Goal: Browse casually

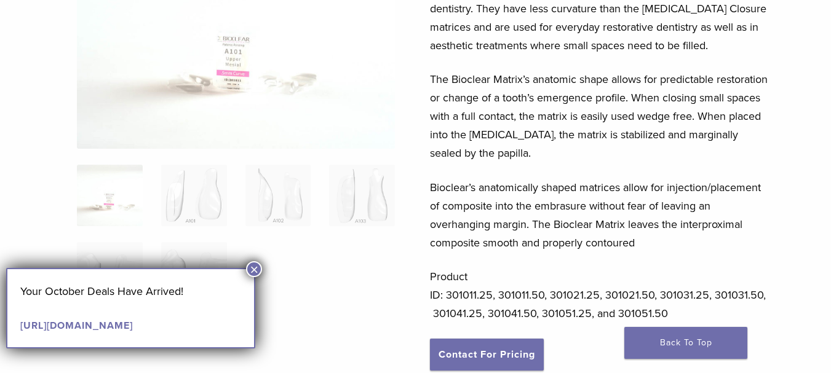
scroll to position [205, 0]
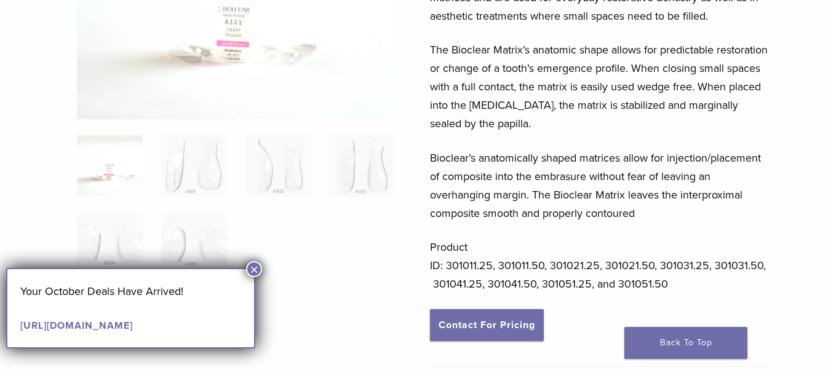
click at [259, 265] on button "×" at bounding box center [254, 269] width 16 height 16
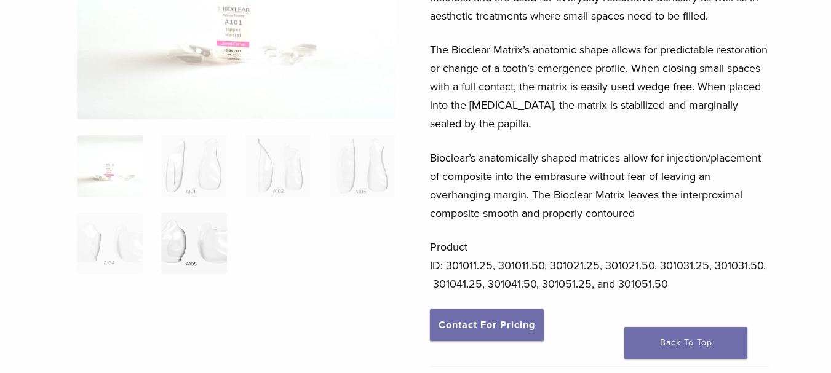
scroll to position [103, 0]
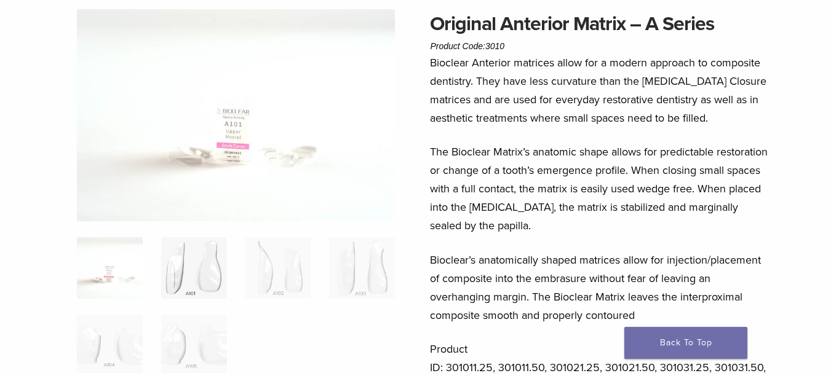
click at [173, 275] on img at bounding box center [194, 267] width 66 height 61
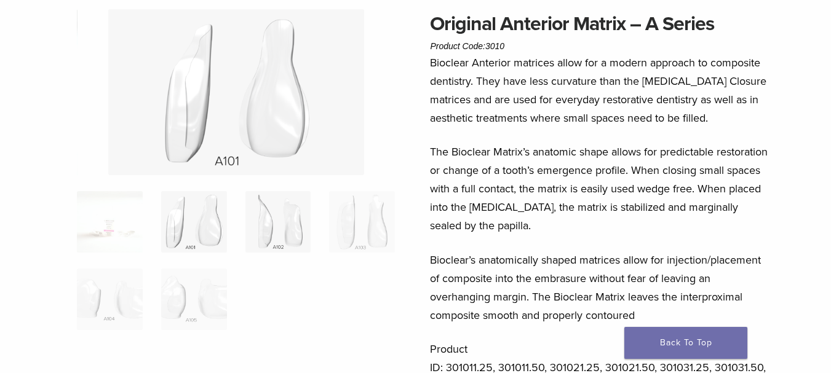
click at [264, 225] on img at bounding box center [278, 221] width 66 height 61
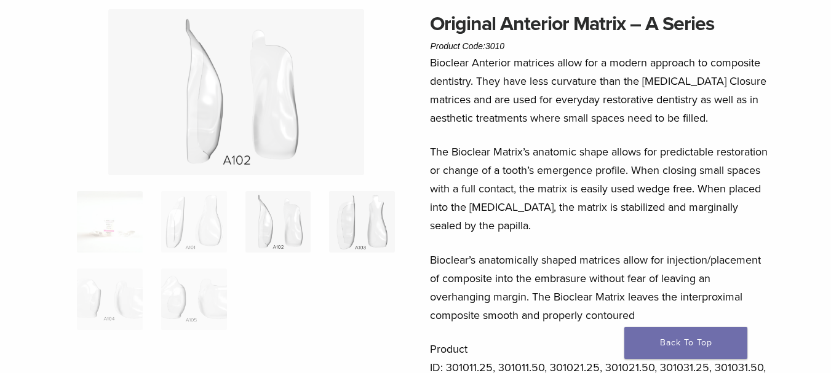
click at [367, 241] on img at bounding box center [362, 221] width 66 height 61
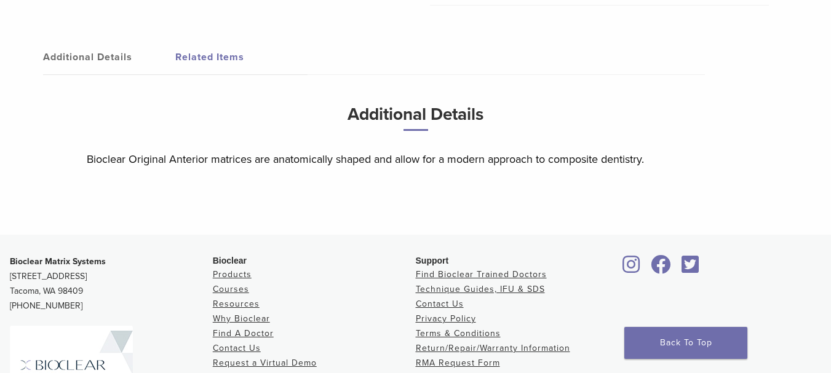
scroll to position [615, 0]
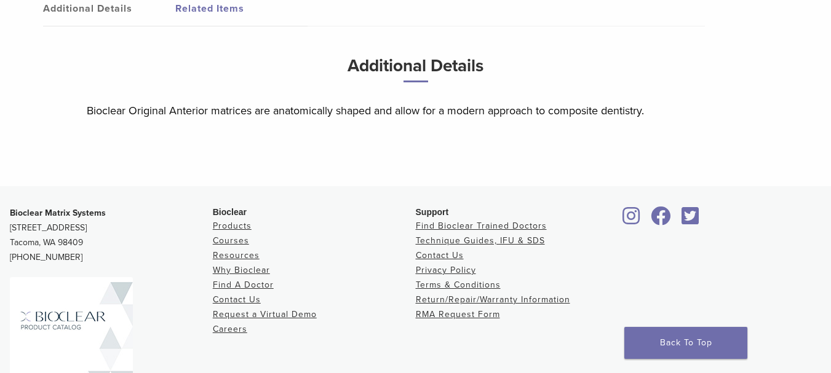
click at [113, 15] on link "Additional Details" at bounding box center [109, 8] width 132 height 34
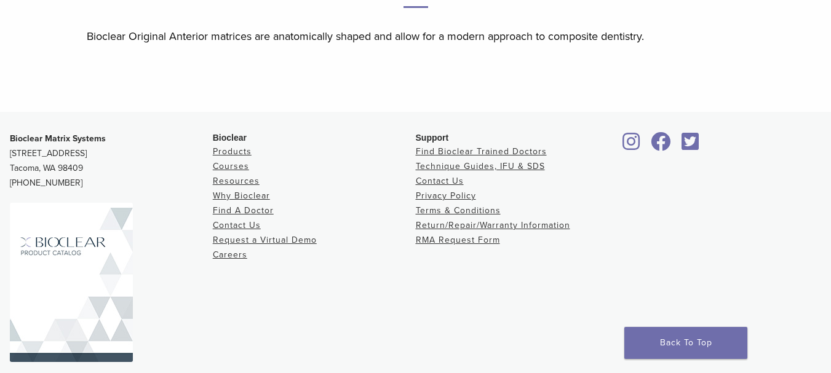
scroll to position [722, 0]
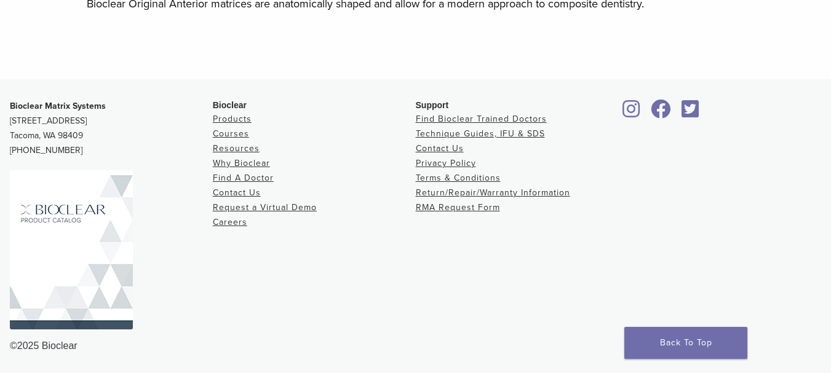
click at [52, 201] on img at bounding box center [71, 249] width 123 height 159
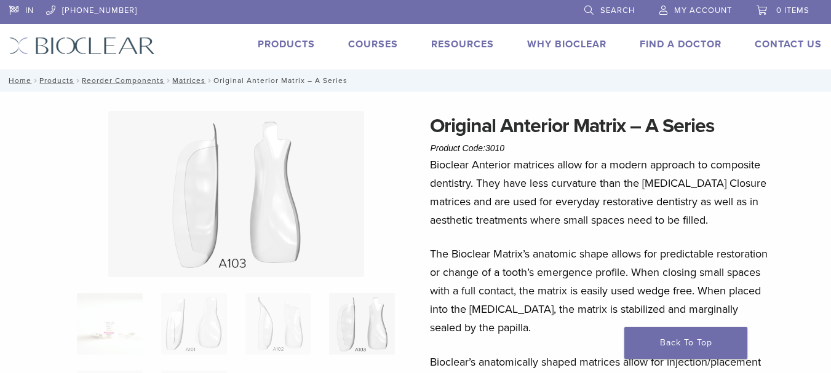
scroll to position [0, 0]
